Goal: Check status

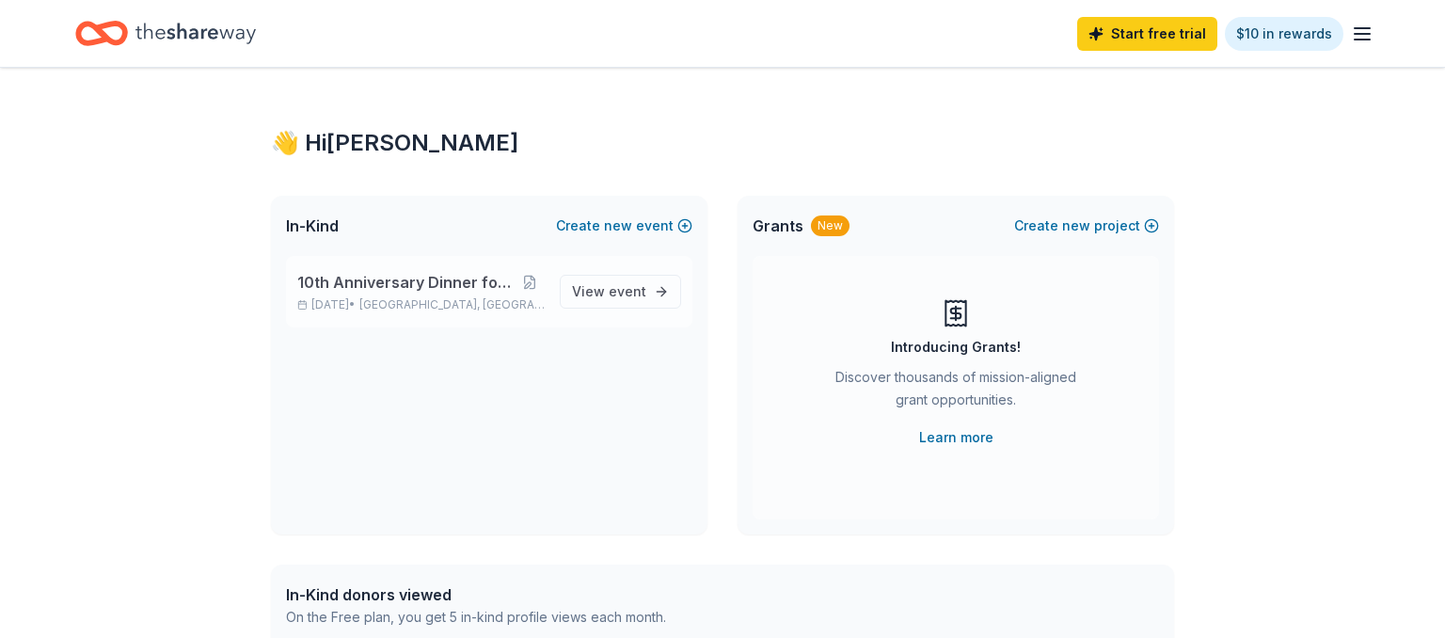
click at [337, 292] on span "10th Anniversary Dinner for Heroes" at bounding box center [405, 282] width 216 height 23
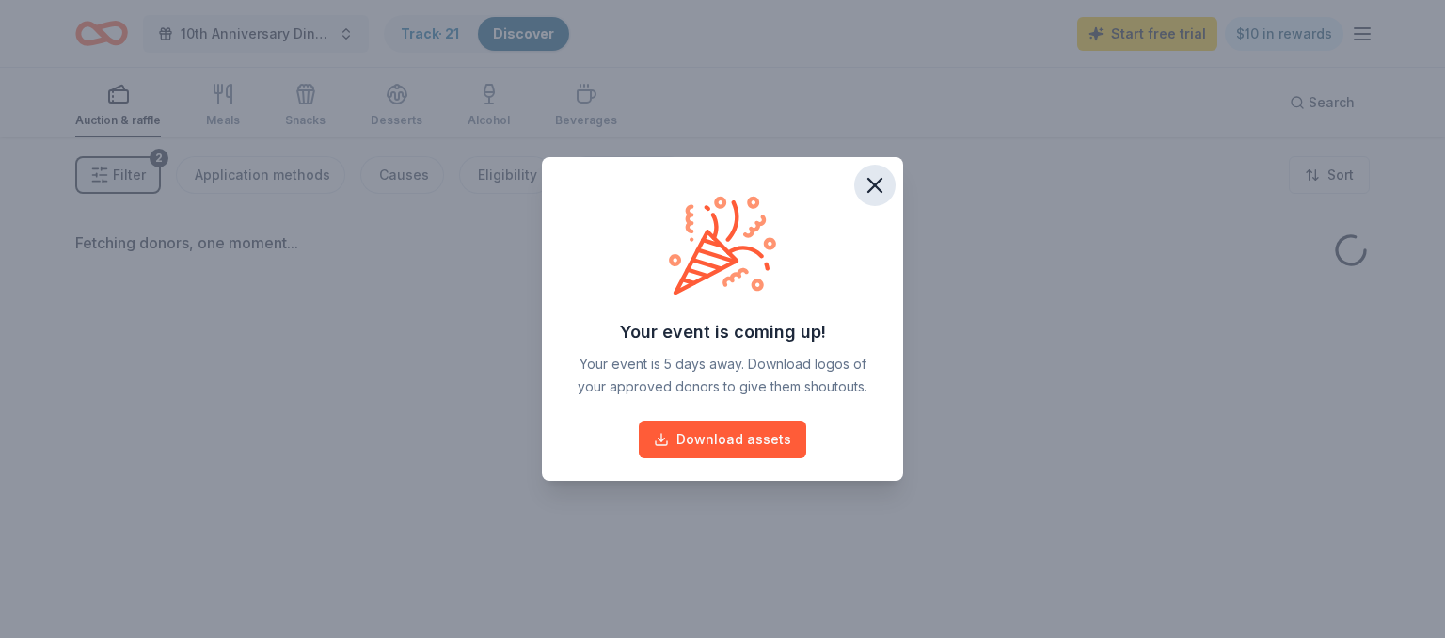
click at [868, 192] on icon "button" at bounding box center [874, 185] width 13 height 13
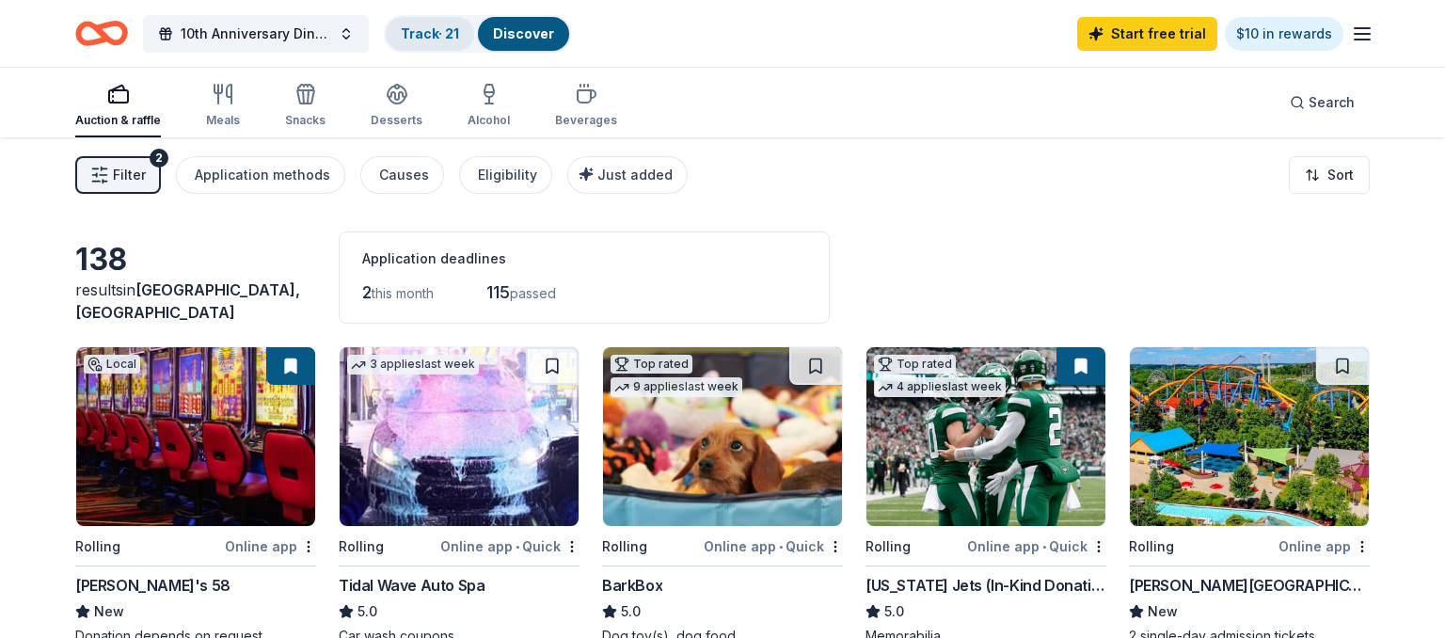
click at [450, 32] on link "Track · 21" at bounding box center [430, 33] width 58 height 16
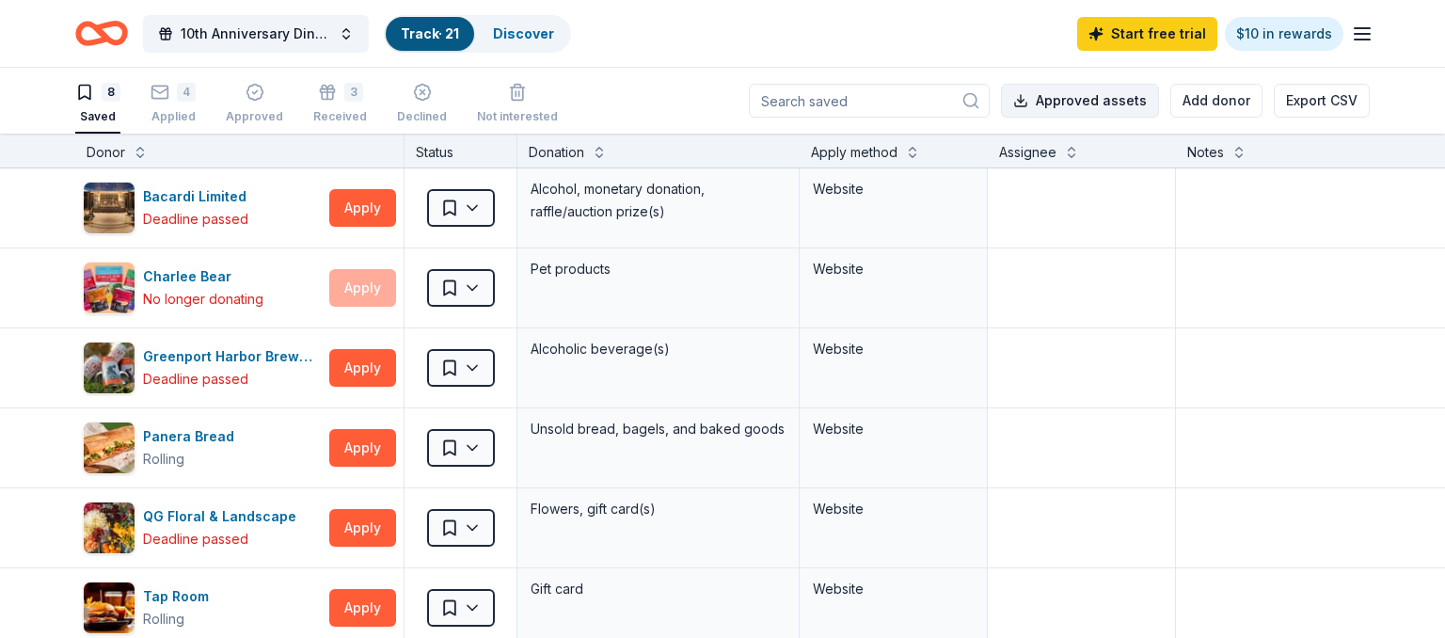
click at [1114, 113] on button "Approved assets" at bounding box center [1080, 101] width 158 height 34
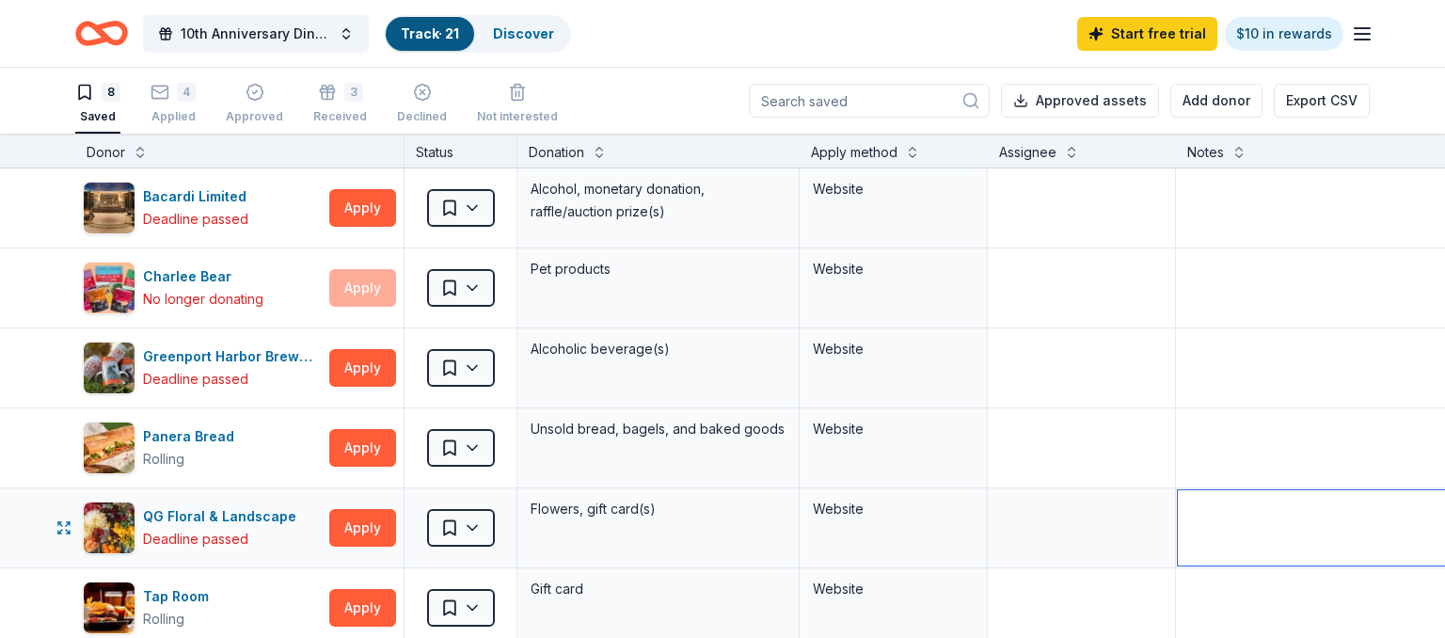
click at [1216, 548] on textarea at bounding box center [1317, 527] width 278 height 75
click at [194, 108] on div "4 Applied" at bounding box center [173, 103] width 45 height 41
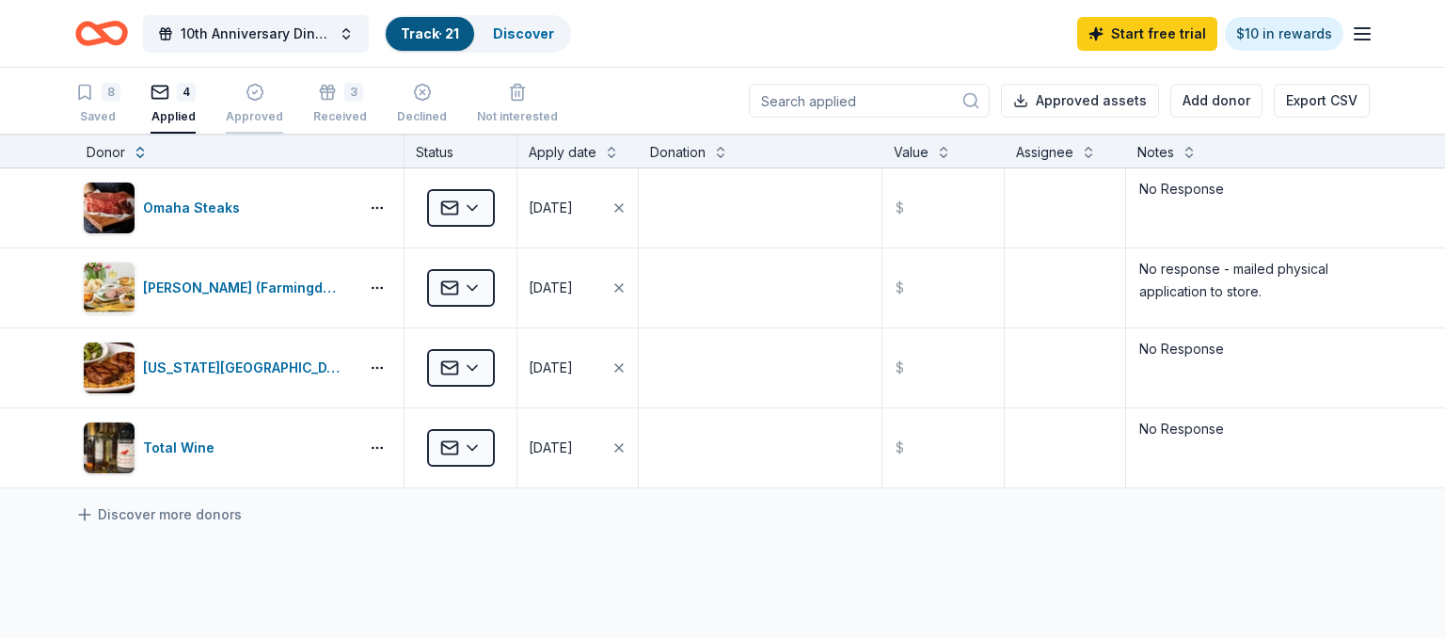
click at [247, 125] on button "Approved" at bounding box center [254, 104] width 57 height 58
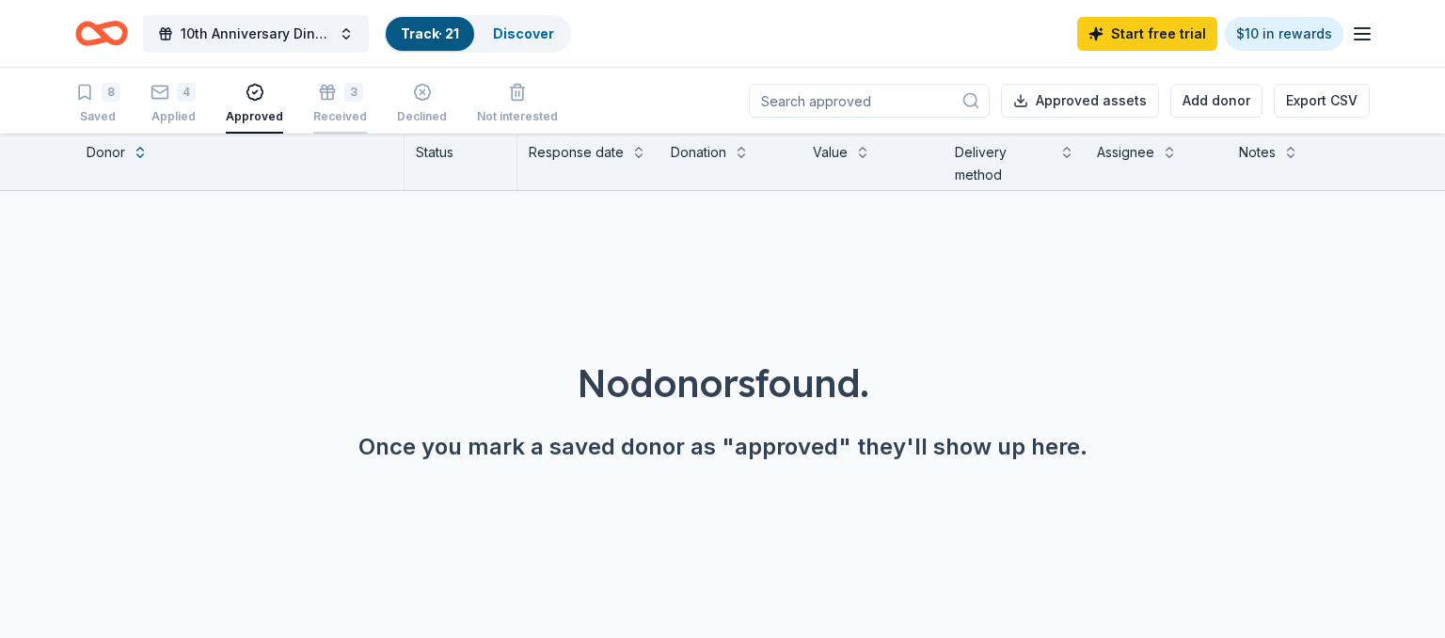
click at [326, 121] on div "Received" at bounding box center [340, 116] width 54 height 15
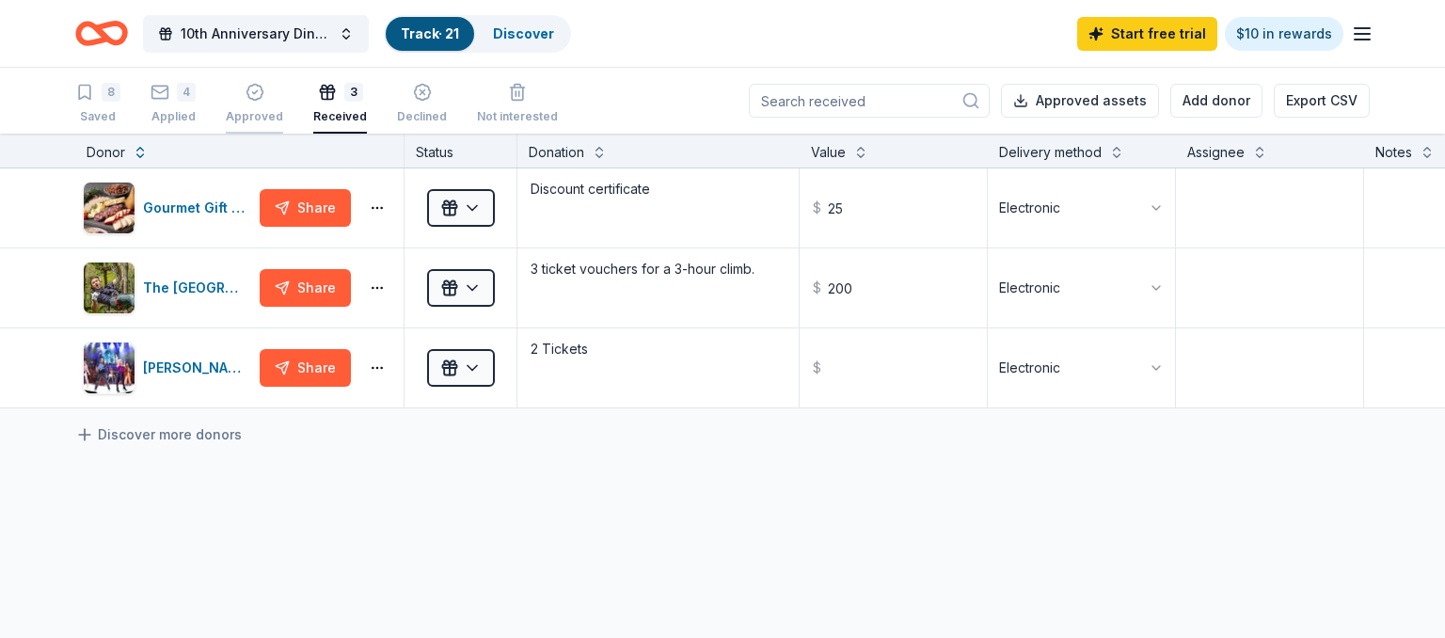
click at [259, 107] on div "Approved" at bounding box center [254, 103] width 57 height 41
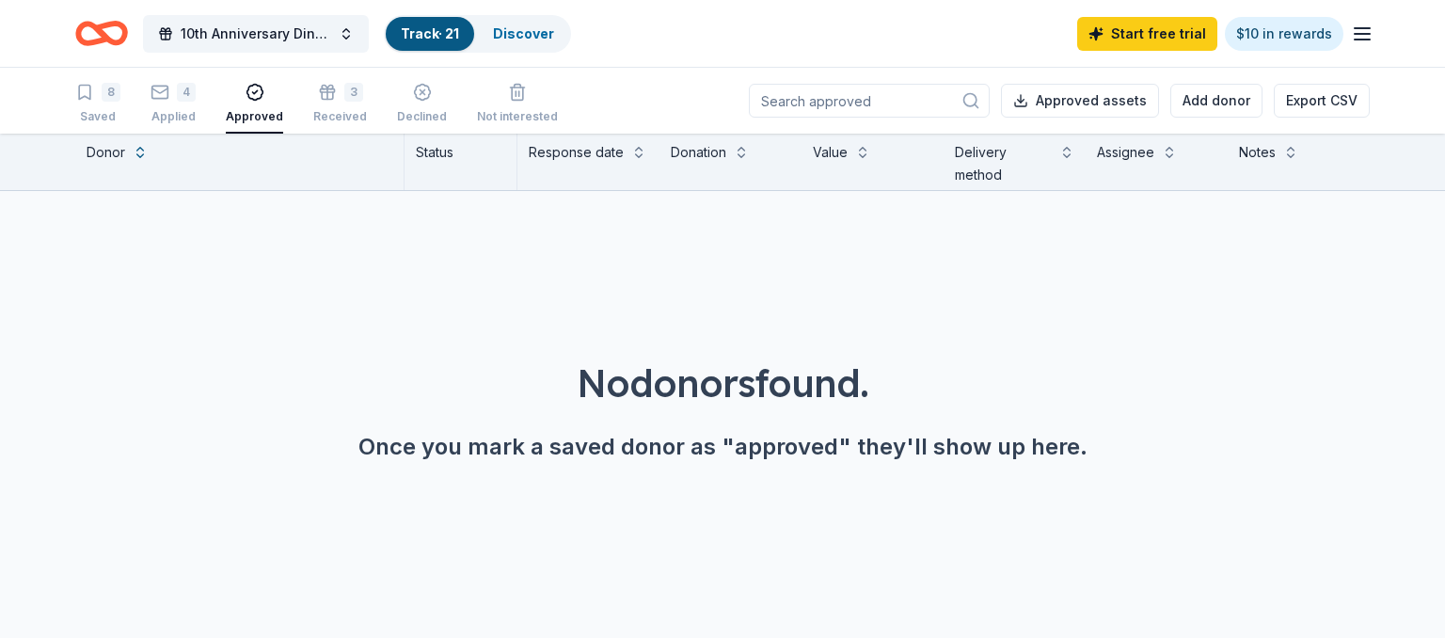
click at [139, 123] on div "8 Saved 4 Applied Approved 3 Received Declined Not interested" at bounding box center [316, 104] width 483 height 58
click at [149, 121] on div "8 Saved 4 Applied Approved 3 Received Declined Not interested" at bounding box center [316, 104] width 483 height 58
click at [152, 113] on div "Applied" at bounding box center [173, 116] width 45 height 15
